Goal: Transaction & Acquisition: Purchase product/service

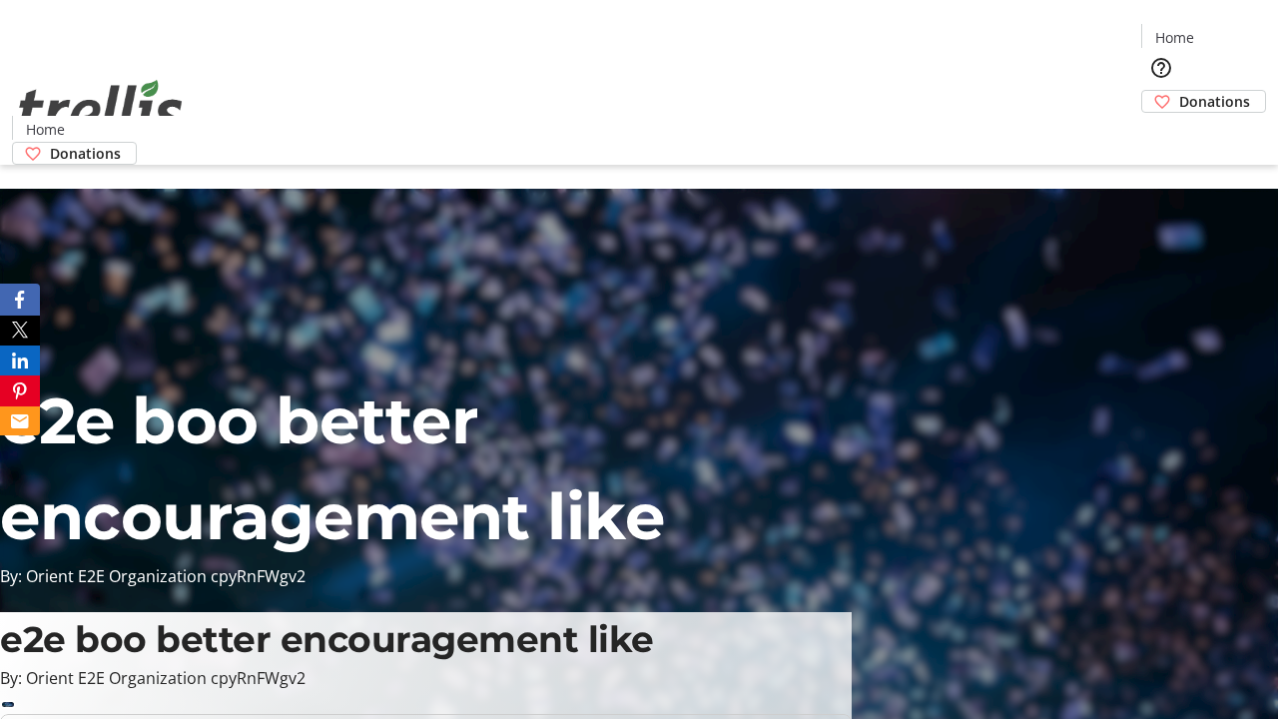
click at [1179, 91] on span "Donations" at bounding box center [1214, 101] width 71 height 21
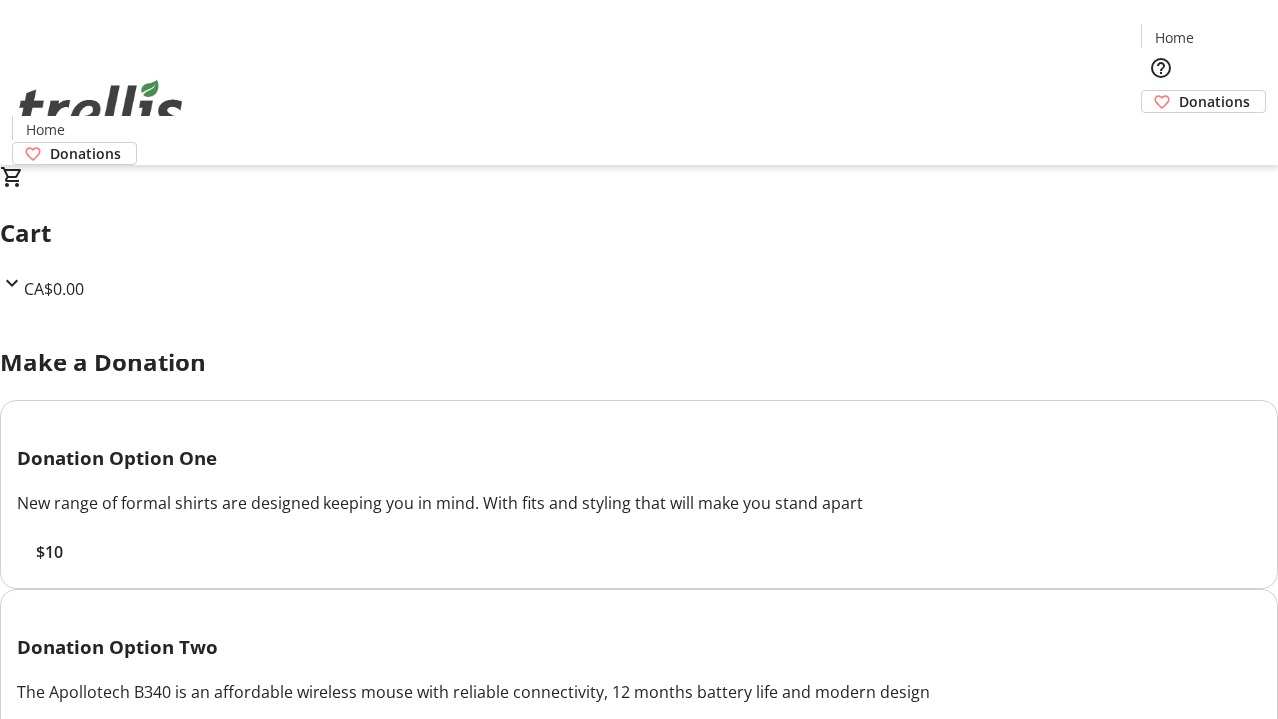
click at [63, 564] on span "$10" at bounding box center [49, 552] width 27 height 24
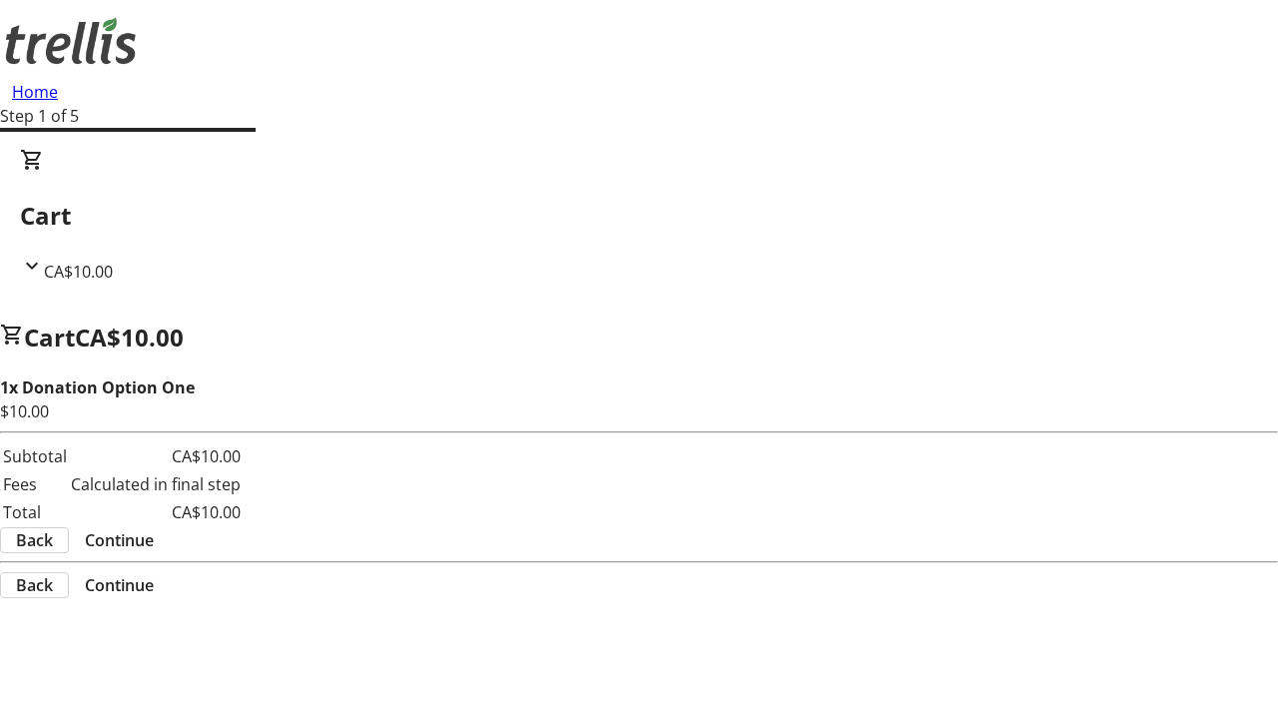
select select "CA"
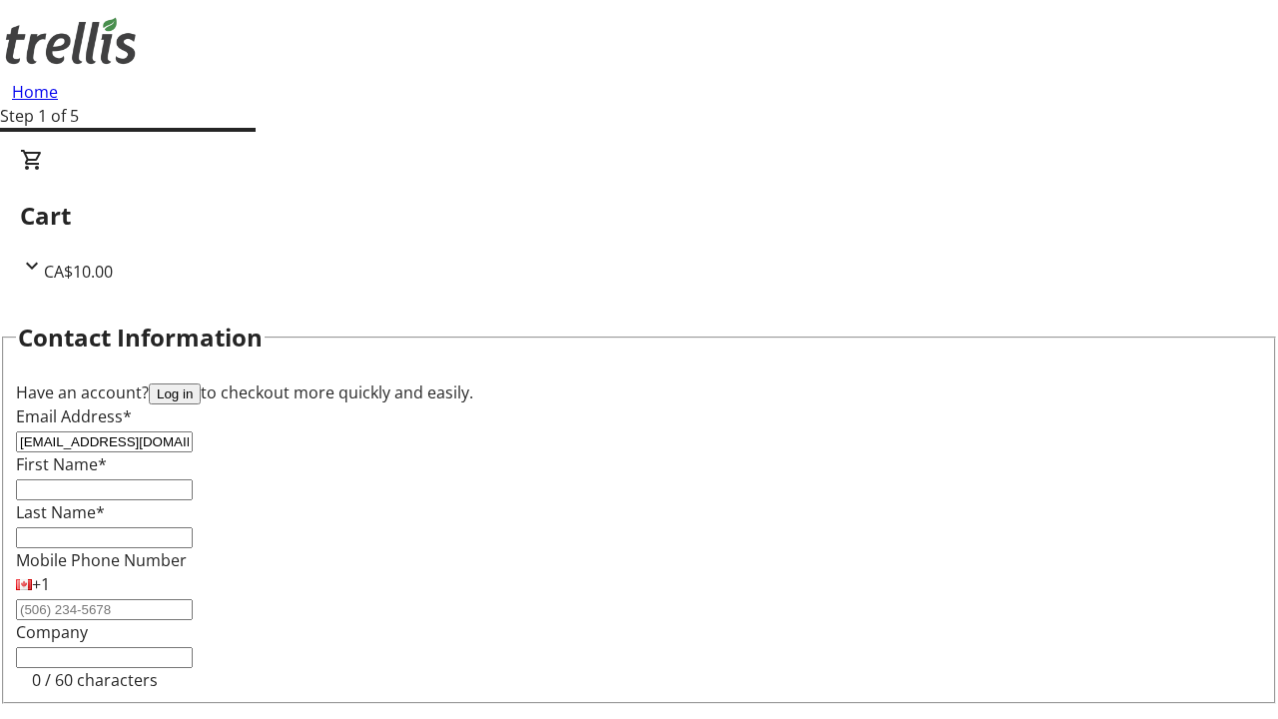
type input "[EMAIL_ADDRESS][DOMAIN_NAME]"
type input "Ethyl"
type input "[PERSON_NAME]"
type input "[STREET_ADDRESS][PERSON_NAME]"
type input "Kelowna"
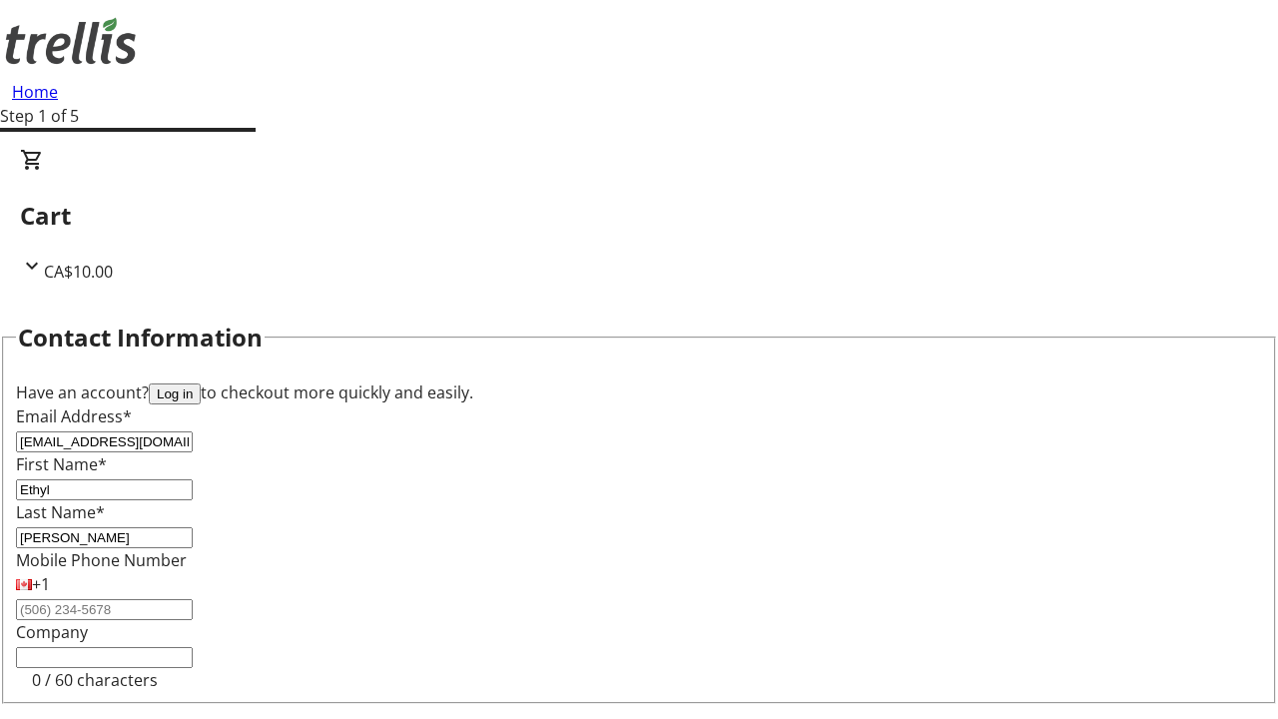
select select "BC"
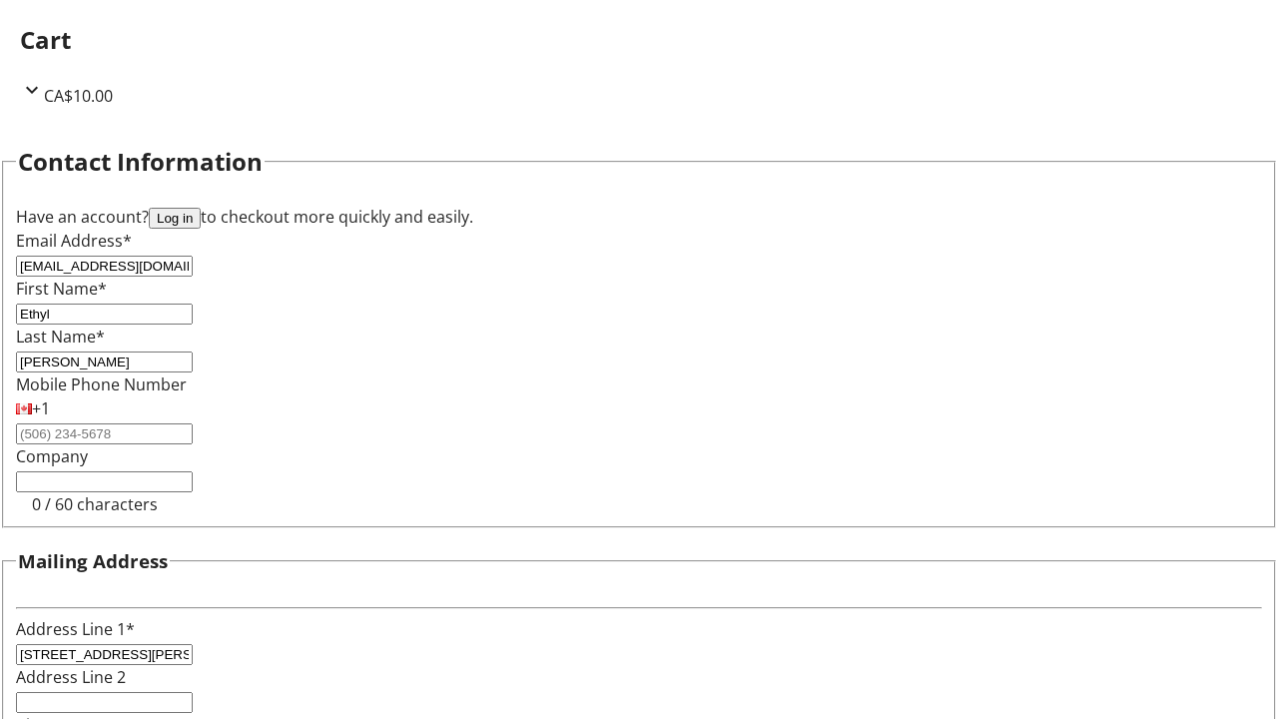
type input "Kelowna"
type input "V1Y 0C2"
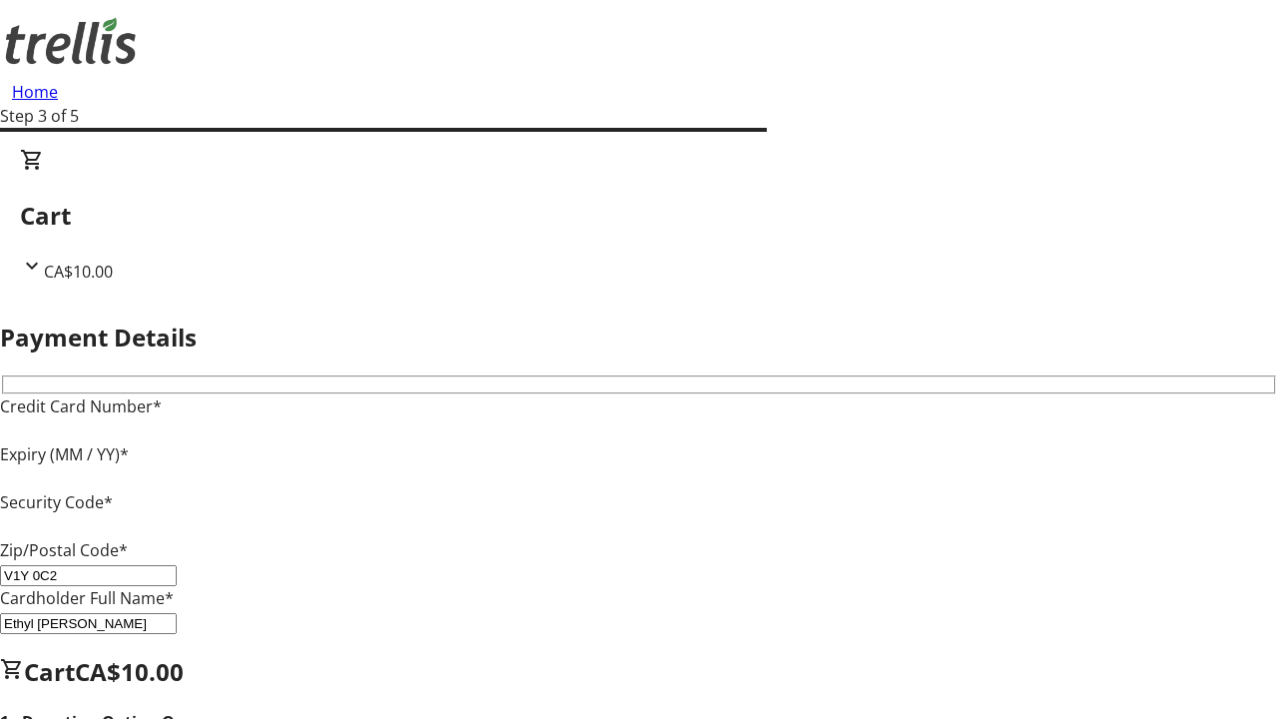
type input "V1Y 0C2"
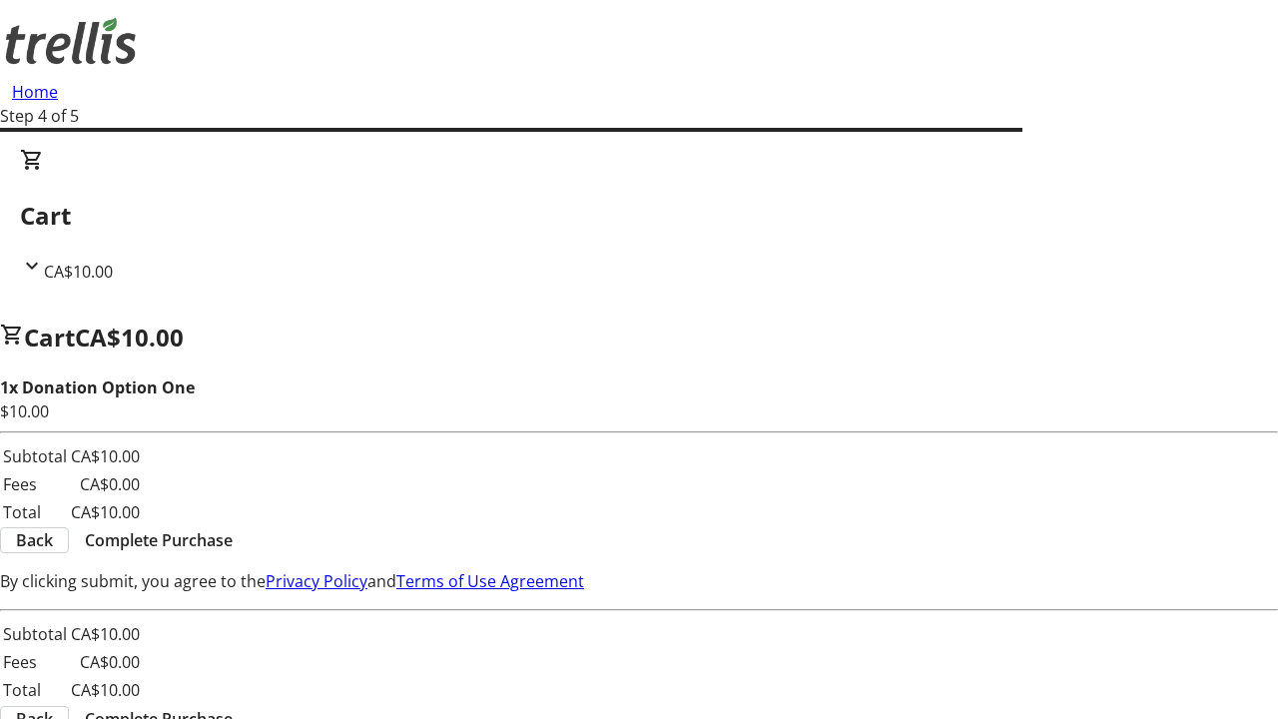
click at [233, 528] on span "Complete Purchase" at bounding box center [159, 540] width 148 height 24
